Goal: Transaction & Acquisition: Purchase product/service

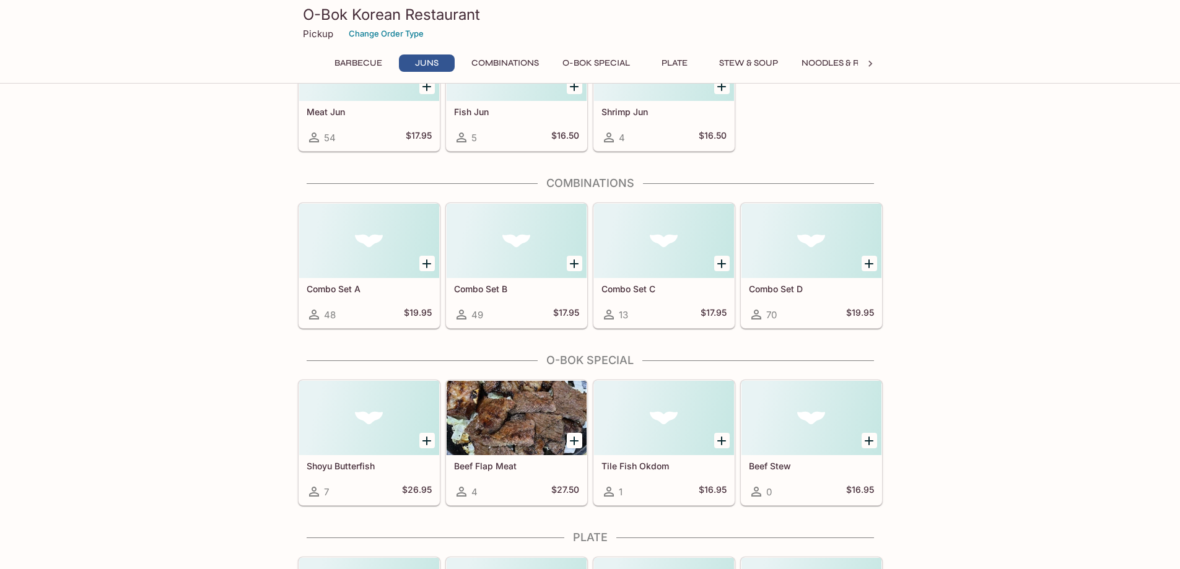
scroll to position [495, 0]
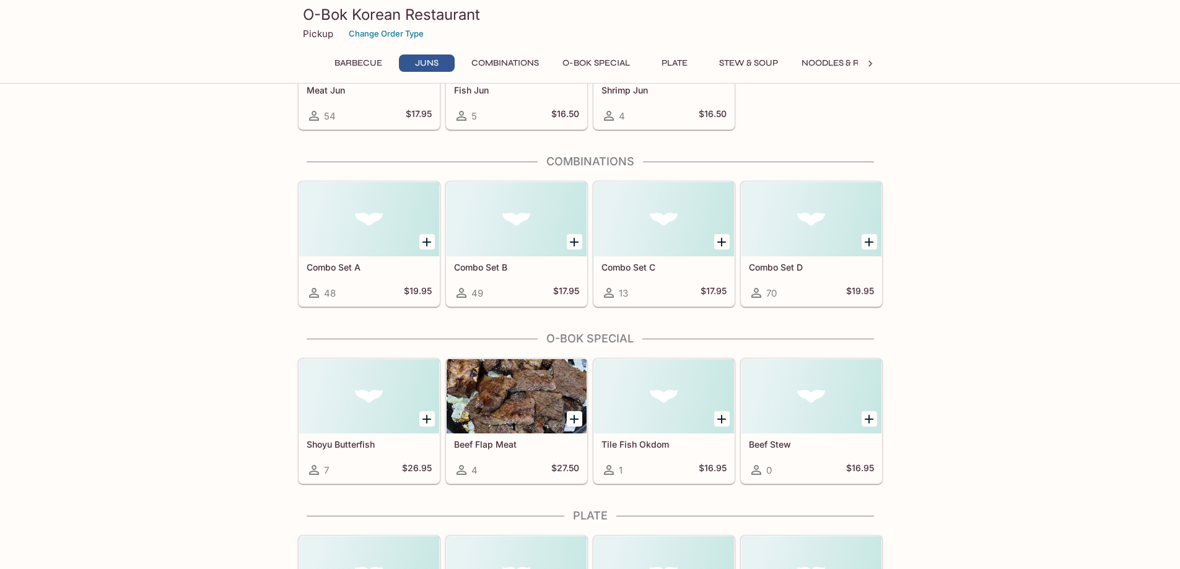
click at [385, 218] on div at bounding box center [369, 219] width 140 height 74
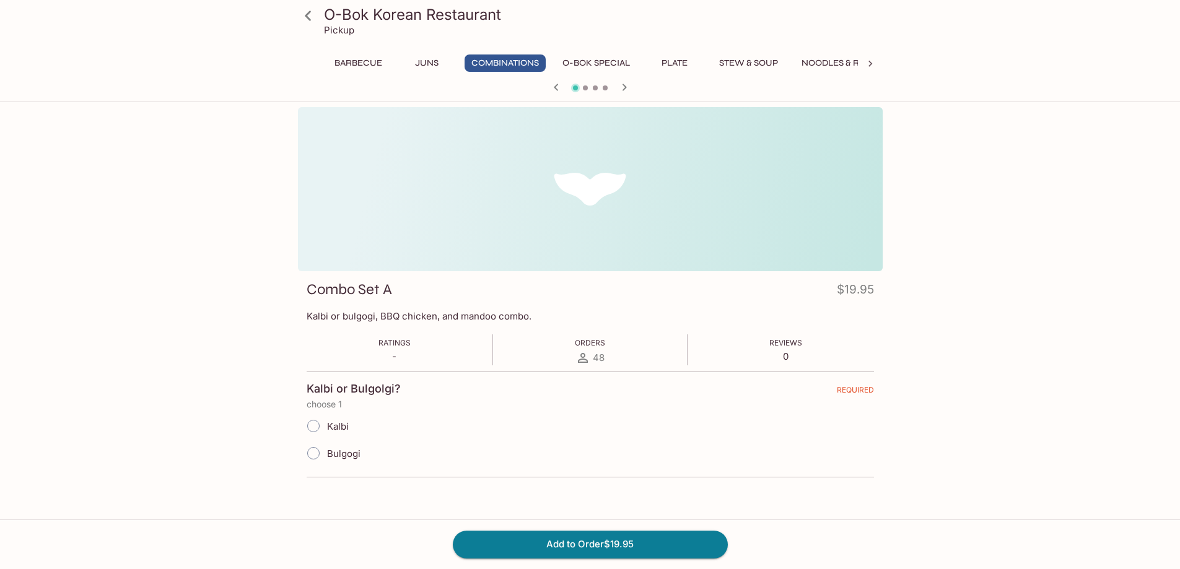
click at [303, 13] on icon at bounding box center [308, 16] width 22 height 22
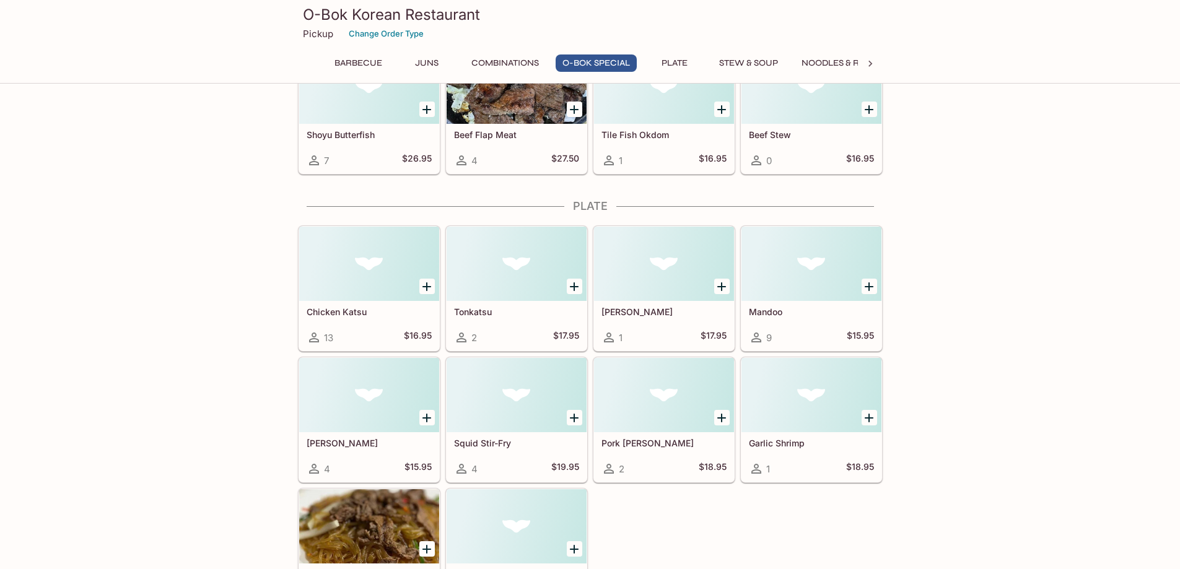
scroll to position [867, 0]
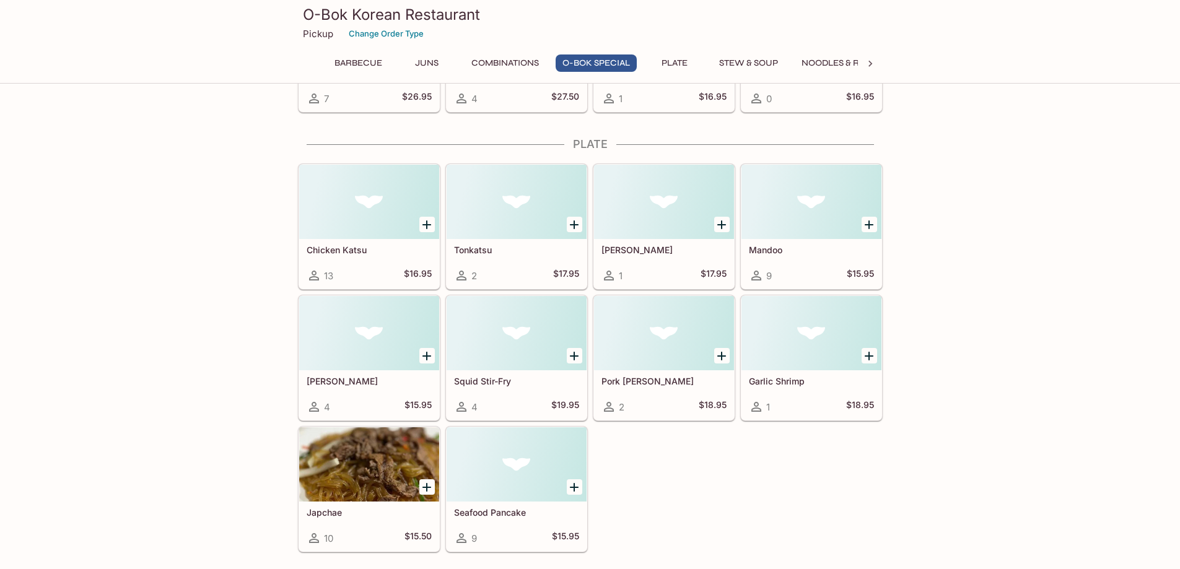
click at [799, 214] on div at bounding box center [811, 202] width 140 height 74
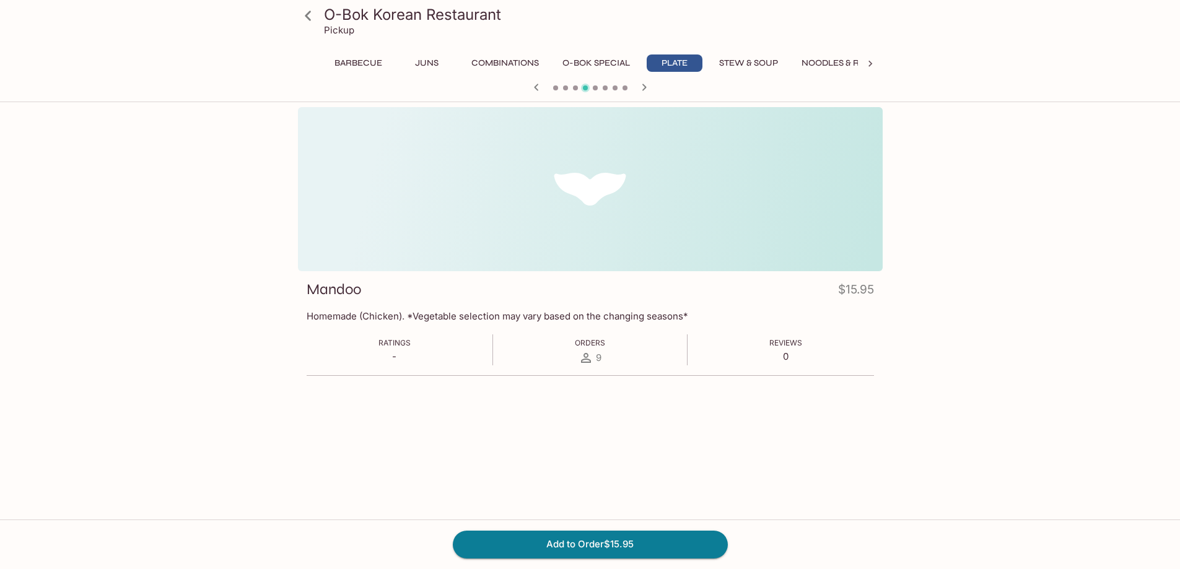
click at [306, 19] on icon at bounding box center [308, 16] width 22 height 22
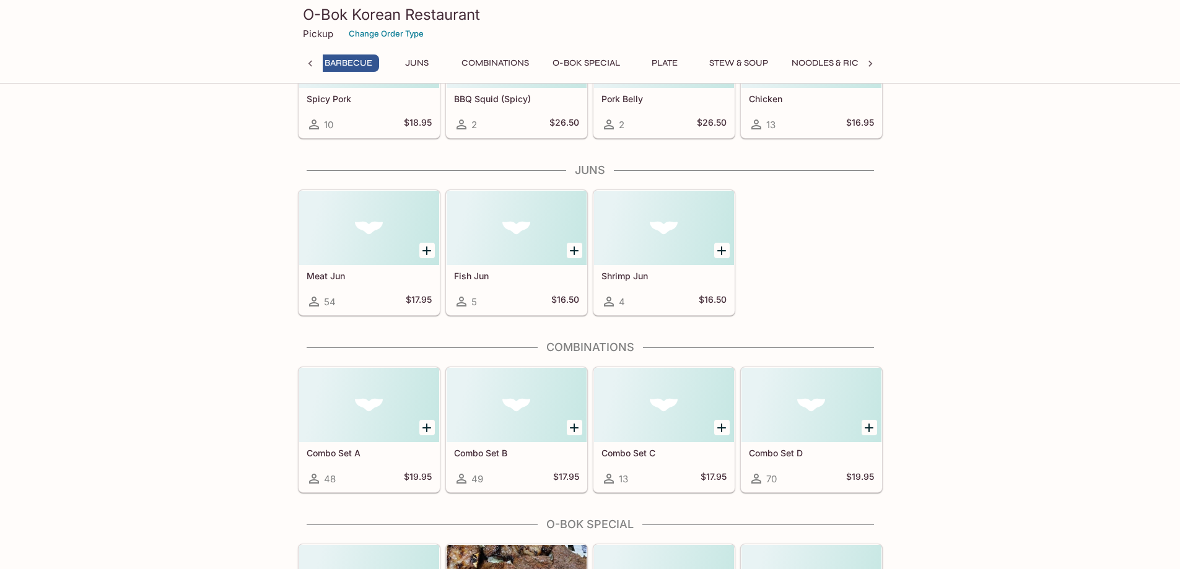
scroll to position [0, 5]
